Goal: Task Accomplishment & Management: Use online tool/utility

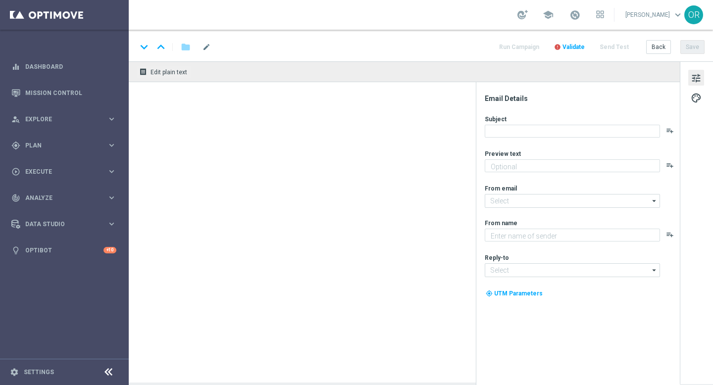
type textarea "Aumente suas chances com TurboQuina"
type textarea "Lottoland"
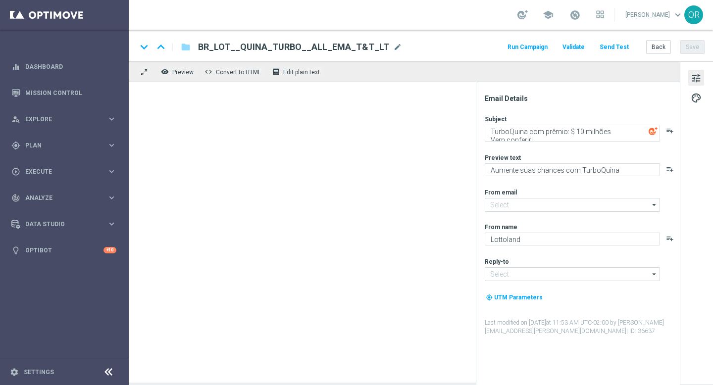
type input "mail@crm.lottoland.bet.br"
type input "contato@lottoland.bet.br"
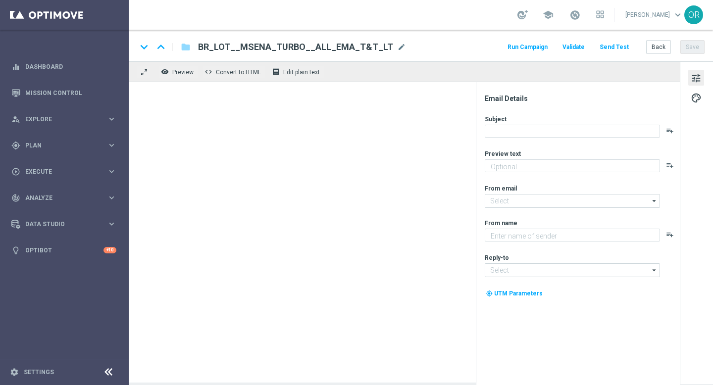
type textarea "Ganhe em um instantâneo com TurboSena"
type input "mail@crm.lottoland.bet.br"
type textarea "Lottoland"
type input "contato@lottoland.bet.br"
type textarea "Aumente suas chances com TurboQuina"
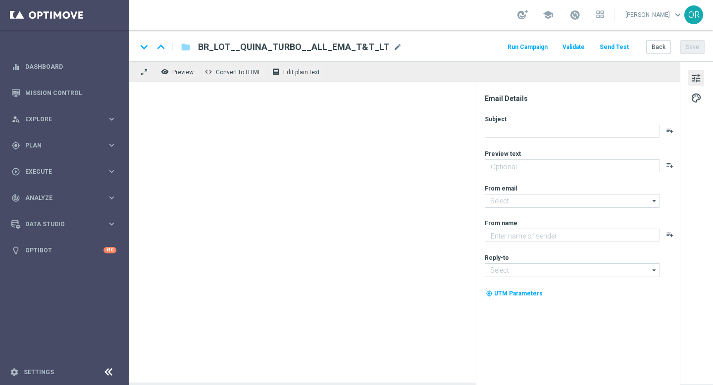
type textarea "Lottoland"
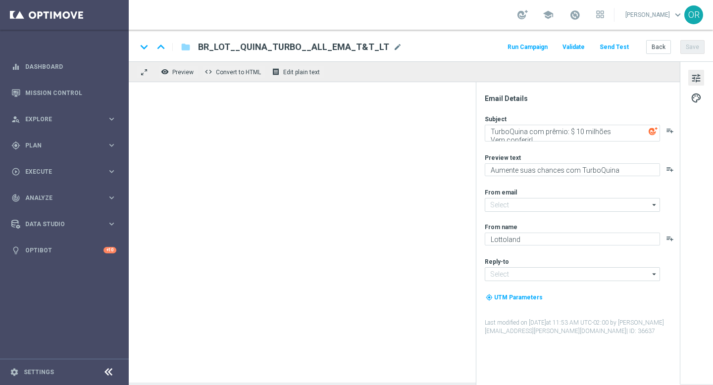
type input "[EMAIL_ADDRESS][DOMAIN_NAME]"
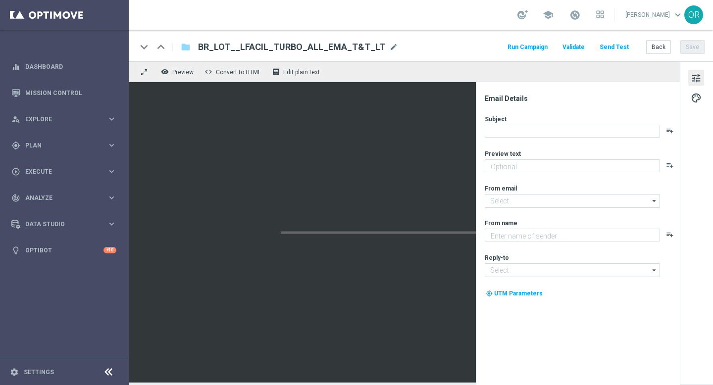
type textarea "Mais vencedores a cada jogada"
type input "mail@crm.lottoland.bet.br"
type textarea "Lottoland"
type input "contato@lottoland.bet.br"
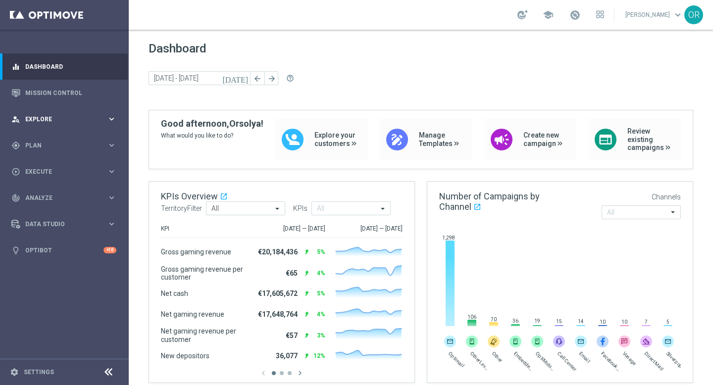
click at [51, 122] on span "Explore" at bounding box center [66, 119] width 82 height 6
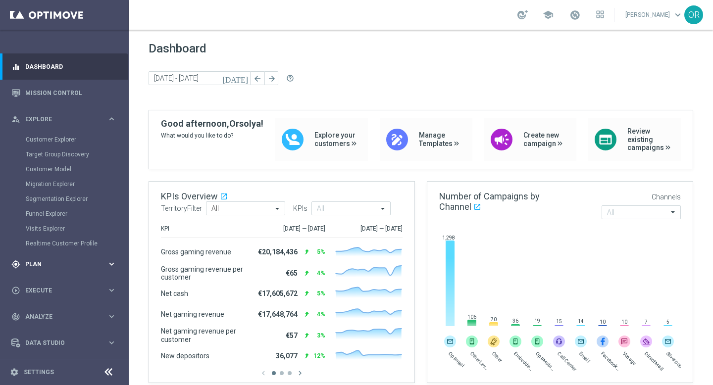
click at [37, 266] on span "Plan" at bounding box center [66, 265] width 82 height 6
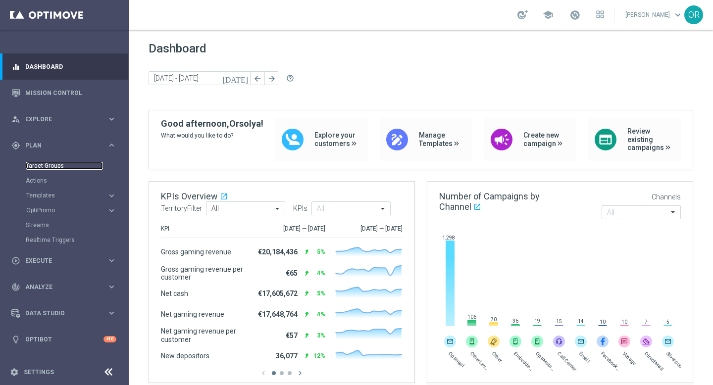
click at [54, 167] on link "Target Groups" at bounding box center [64, 166] width 77 height 8
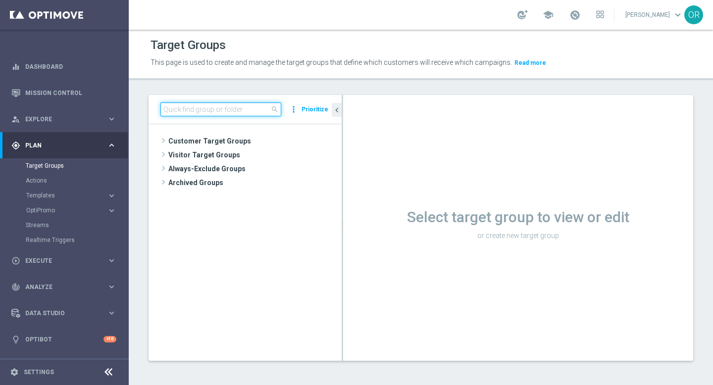
click at [233, 109] on input at bounding box center [220, 110] width 121 height 14
paste input "BR_LOT__TURBOLOTTO__ALL_EMA_T&T_LT"
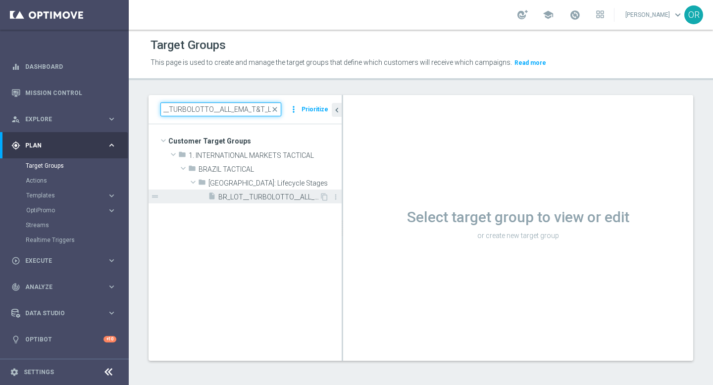
type input "BR_LOT__TURBOLOTTO__ALL_EMA_T&T_LT"
click at [266, 197] on span "BR_LOT__TURBOLOTTO__ALL_EMA_T&T_LT" at bounding box center [268, 197] width 101 height 8
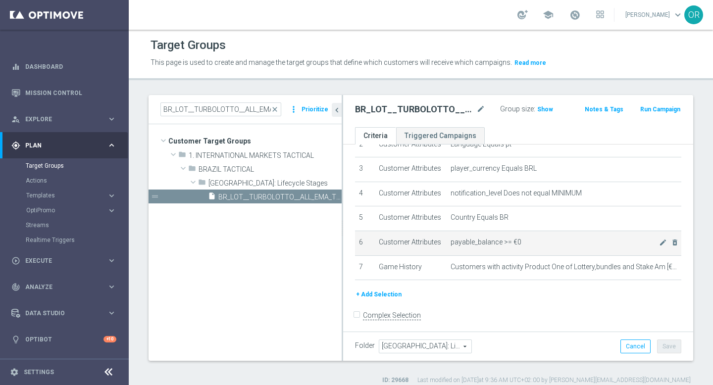
scroll to position [75, 0]
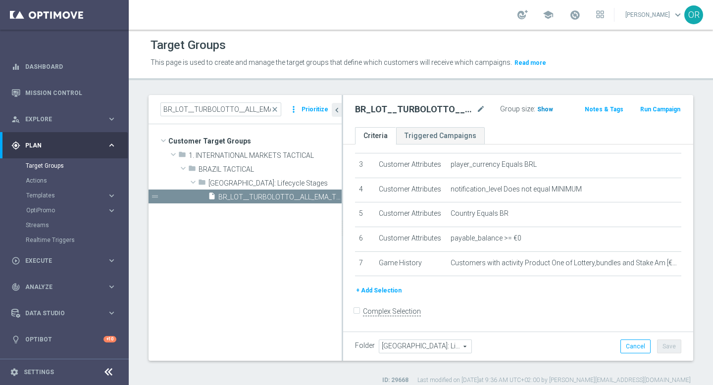
click at [537, 109] on span "Show" at bounding box center [545, 109] width 16 height 7
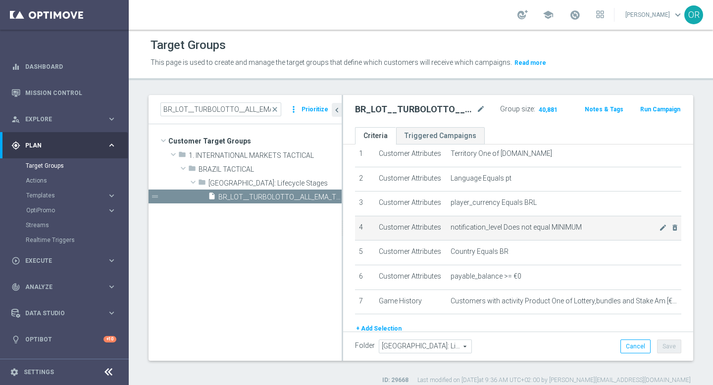
scroll to position [0, 0]
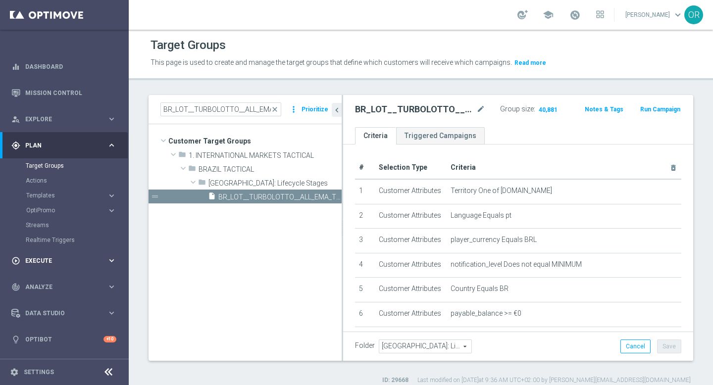
click at [43, 262] on span "Execute" at bounding box center [66, 261] width 82 height 6
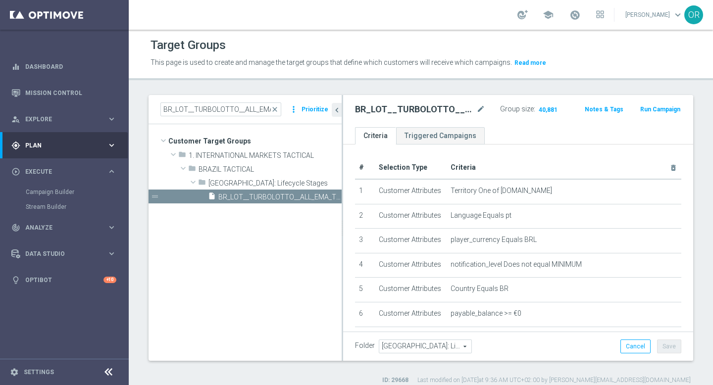
click at [48, 143] on span "Plan" at bounding box center [66, 146] width 82 height 6
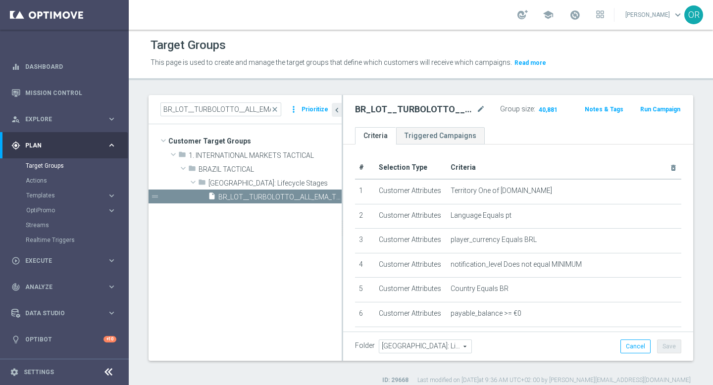
click at [57, 199] on button "Templates keyboard_arrow_right" at bounding box center [71, 196] width 91 height 8
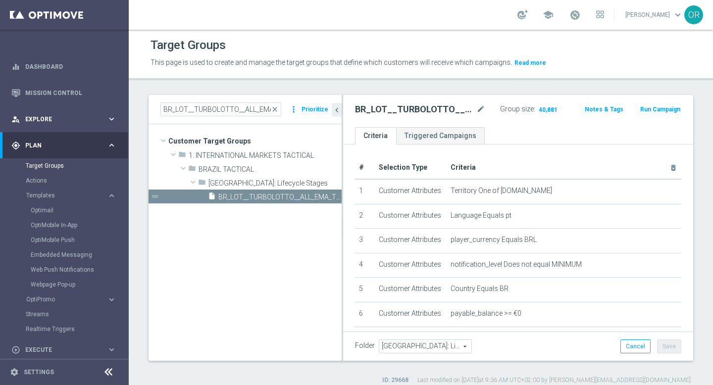
click at [56, 119] on span "Explore" at bounding box center [66, 119] width 82 height 6
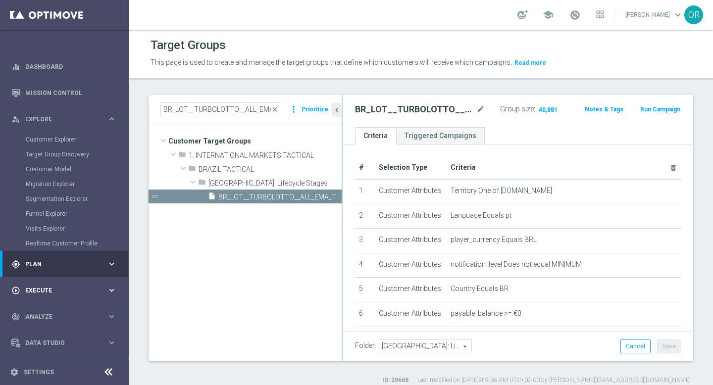
click at [53, 288] on span "Execute" at bounding box center [66, 291] width 82 height 6
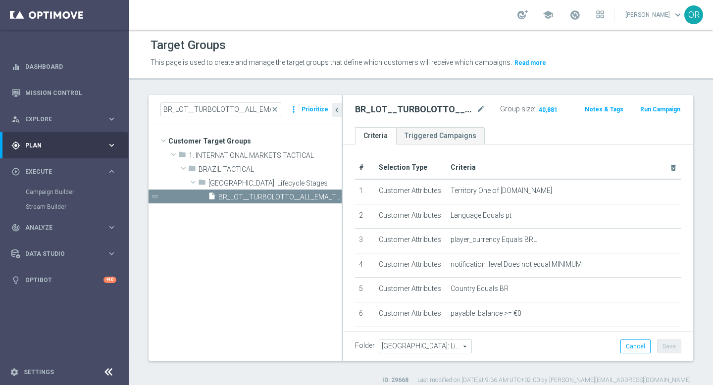
click at [49, 143] on span "Plan" at bounding box center [66, 146] width 82 height 6
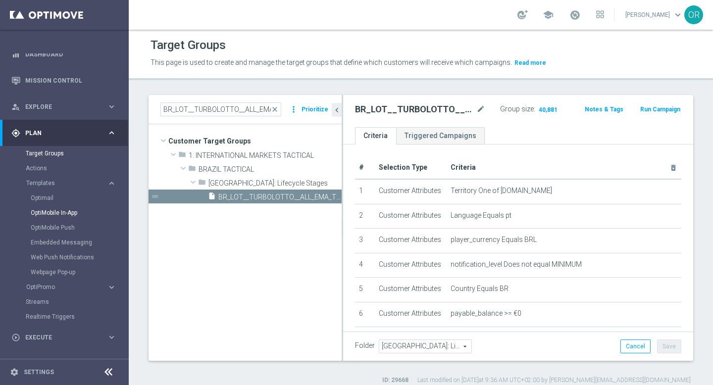
scroll to position [28, 0]
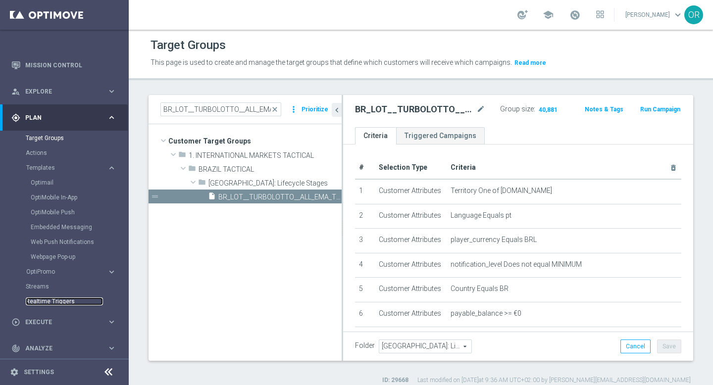
click at [56, 304] on link "Realtime Triggers" at bounding box center [64, 302] width 77 height 8
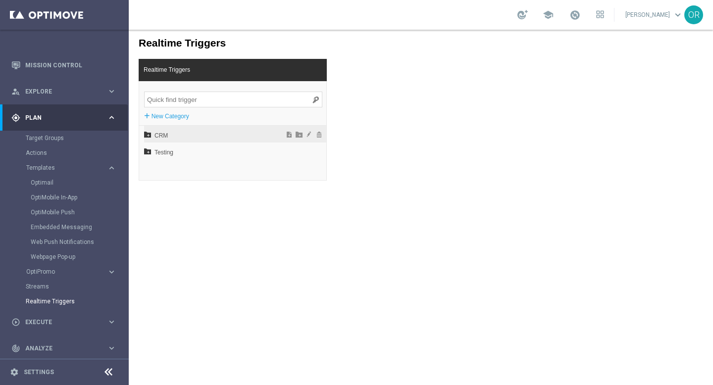
click at [182, 134] on span "CRM" at bounding box center [209, 135] width 109 height 17
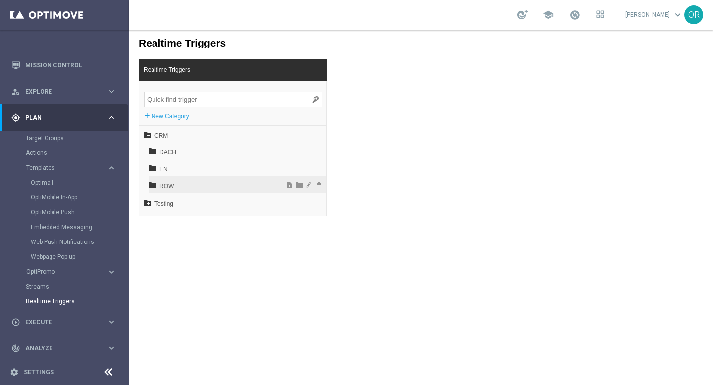
click at [184, 184] on span "ROW" at bounding box center [212, 186] width 106 height 17
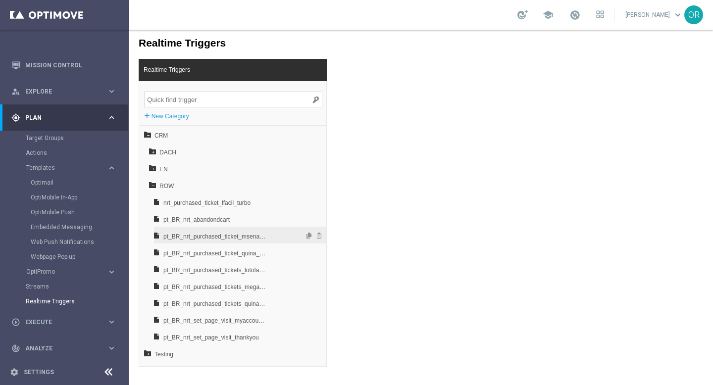
click at [225, 237] on span "pt_BR_nrt_purchased_ticket_msena_turbo" at bounding box center [215, 236] width 104 height 17
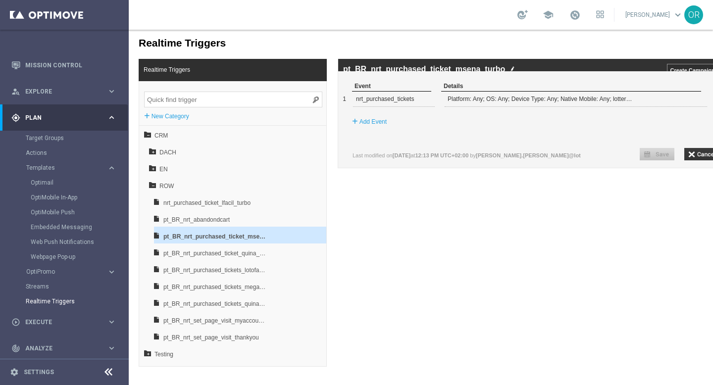
scroll to position [0, 22]
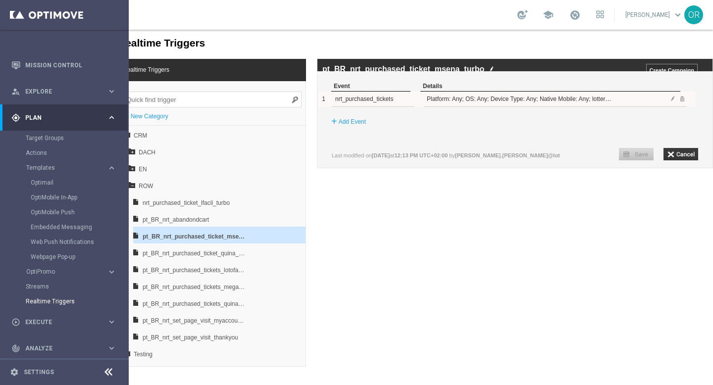
click at [668, 107] on div "1 nrt_purchased_tickets Platform: Any; OS: Any; Device Type: Any; Native Mobile…" at bounding box center [506, 99] width 377 height 15
click at [673, 102] on span at bounding box center [673, 99] width 6 height 6
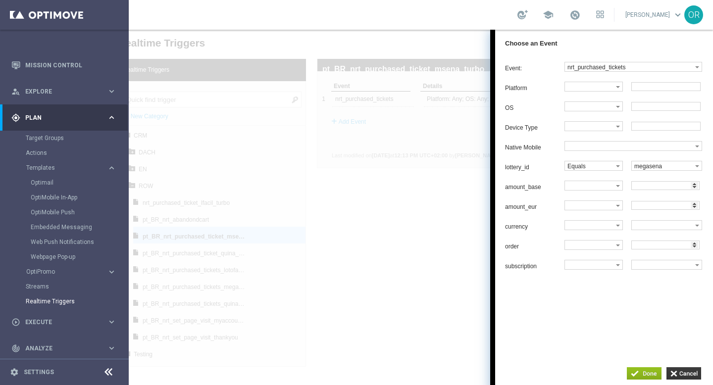
click at [443, 208] on div at bounding box center [421, 208] width 584 height 356
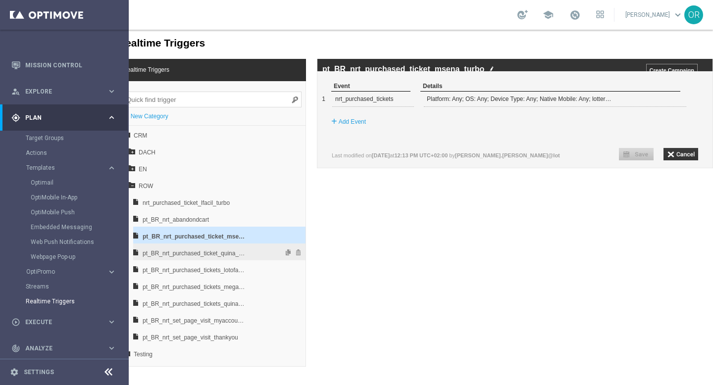
click at [217, 255] on span "pt_BR_nrt_purchased_ticket_quina_turbo" at bounding box center [195, 253] width 104 height 17
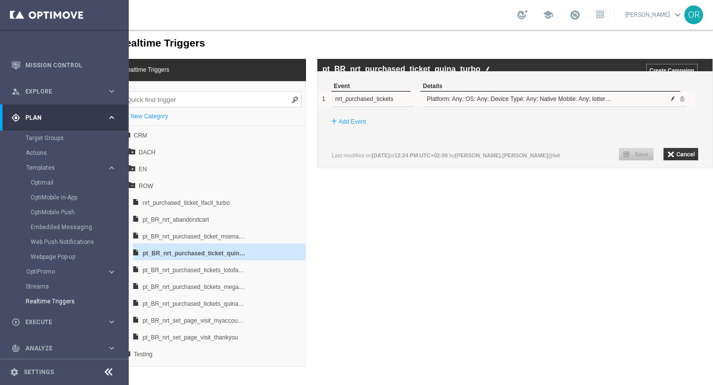
click at [673, 102] on span at bounding box center [673, 99] width 6 height 6
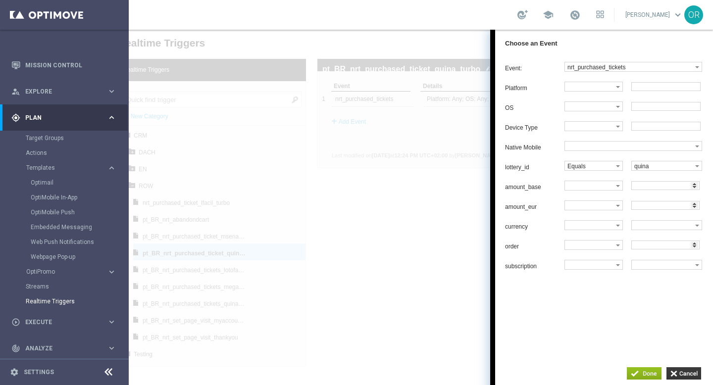
click at [448, 253] on div at bounding box center [421, 208] width 584 height 356
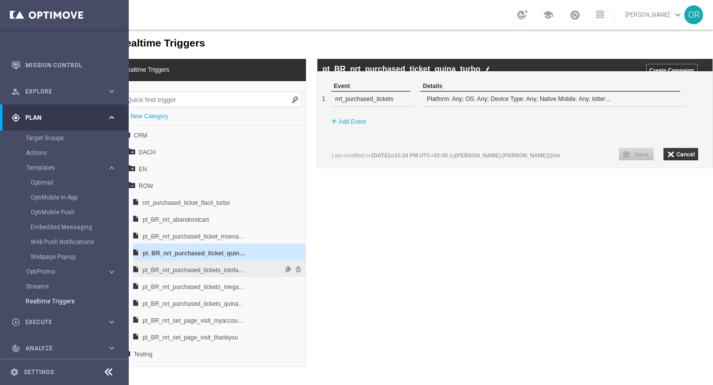
click at [234, 270] on span "pt_BR_nrt_purchased_tickets_lotofacil_low" at bounding box center [195, 270] width 104 height 17
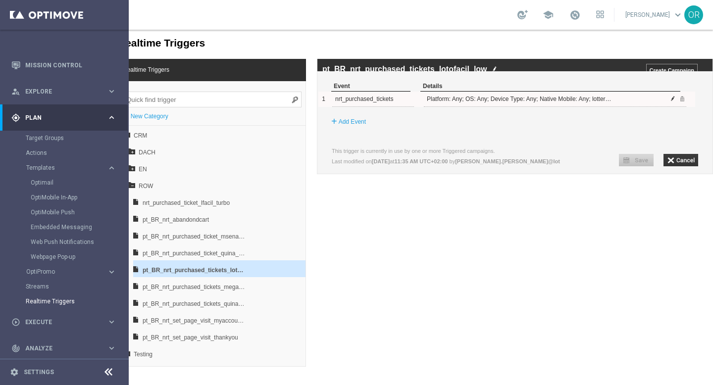
click at [672, 102] on span at bounding box center [673, 99] width 6 height 6
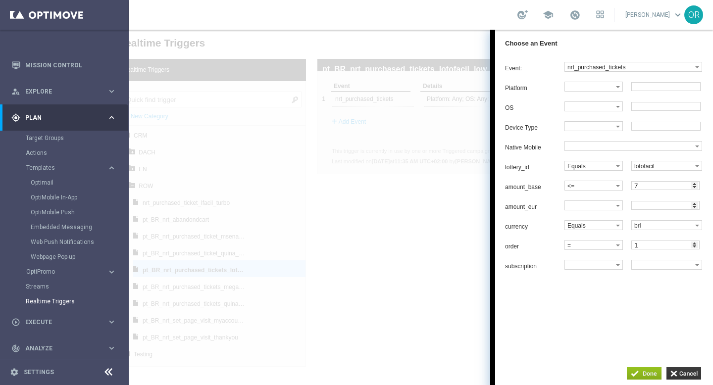
click at [429, 244] on div at bounding box center [421, 208] width 584 height 356
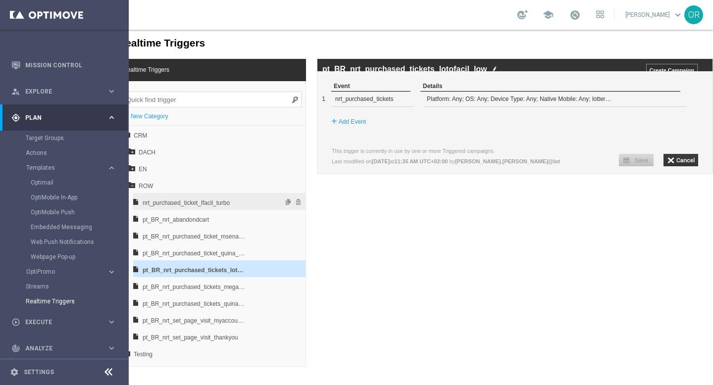
click at [217, 205] on span "nrt_purchased_ticket_lfacil_turbo" at bounding box center [195, 203] width 104 height 17
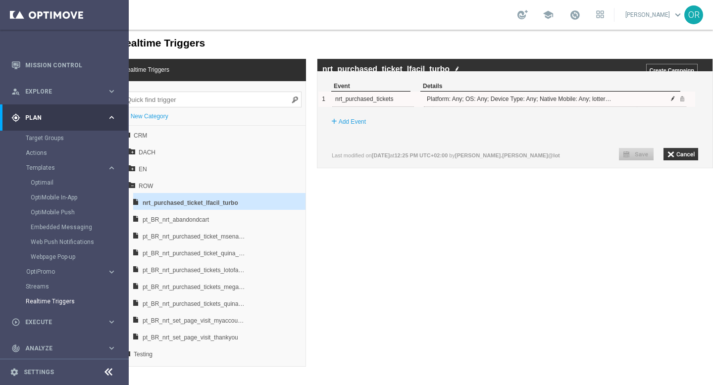
click at [672, 102] on span at bounding box center [673, 99] width 6 height 6
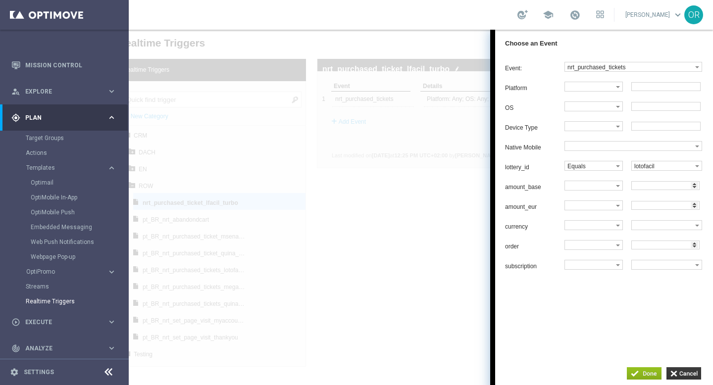
click at [444, 265] on div at bounding box center [421, 208] width 584 height 356
